Goal: Share content: Share content

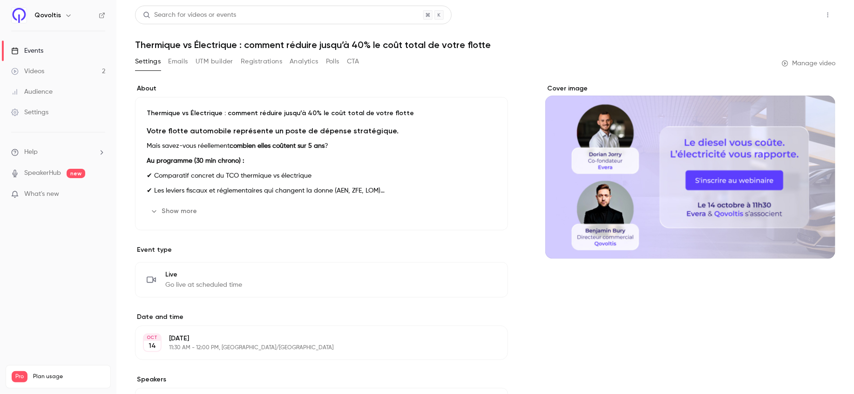
click at [789, 13] on button "Share" at bounding box center [795, 15] width 37 height 19
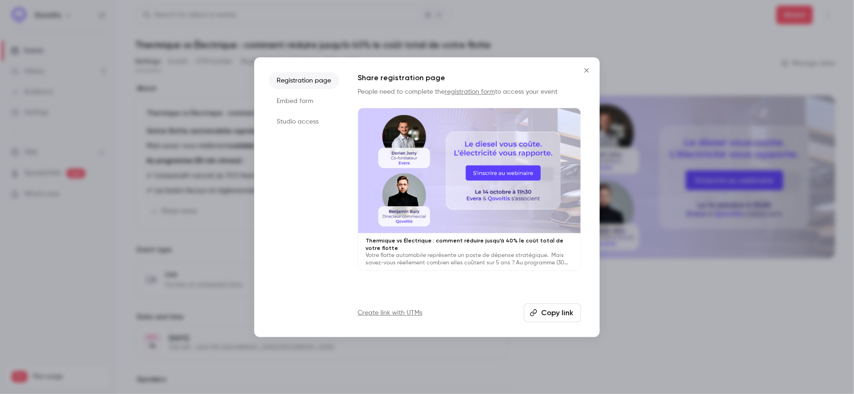
click at [546, 314] on button "Copy link" at bounding box center [552, 312] width 57 height 19
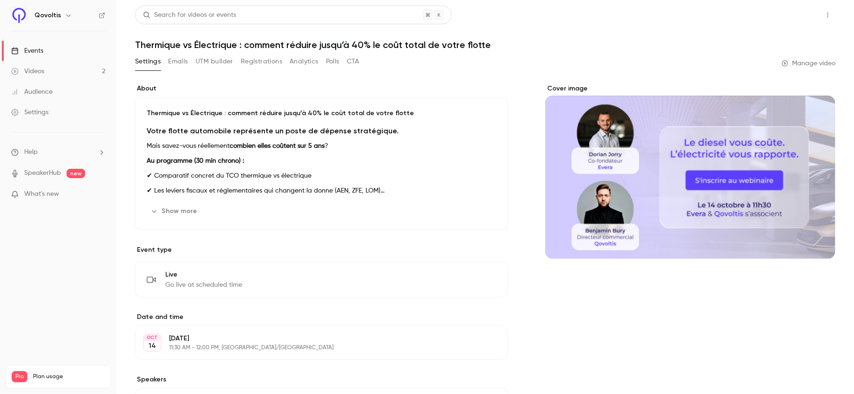
click at [792, 18] on button "Share" at bounding box center [795, 15] width 37 height 19
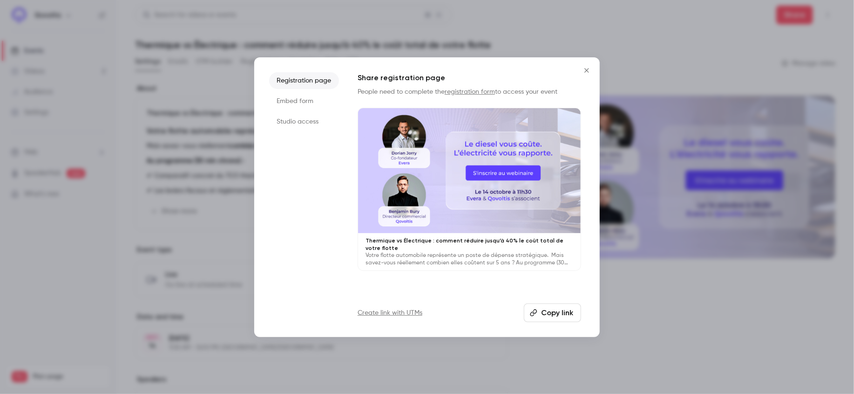
click at [547, 308] on button "Copy link" at bounding box center [552, 312] width 57 height 19
